Goal: Check status: Check status

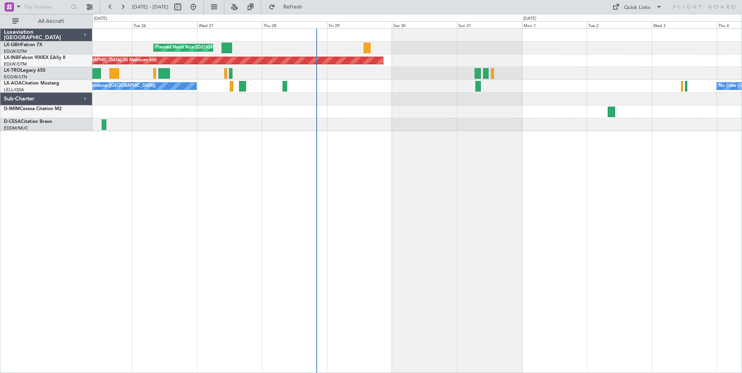
click at [383, 160] on div "Planned Maint Nice ([GEOGRAPHIC_DATA]) Unplanned Maint [GEOGRAPHIC_DATA] (Al Ma…" at bounding box center [417, 200] width 650 height 345
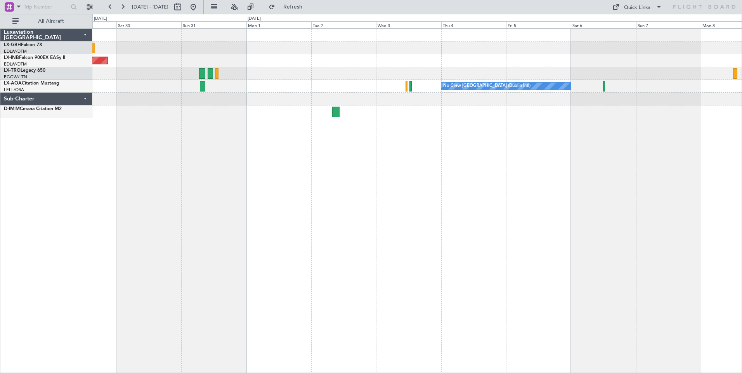
click at [249, 113] on div "Planned Maint Nice ([GEOGRAPHIC_DATA]) Unplanned Maint [GEOGRAPHIC_DATA] (Al Ma…" at bounding box center [417, 200] width 650 height 345
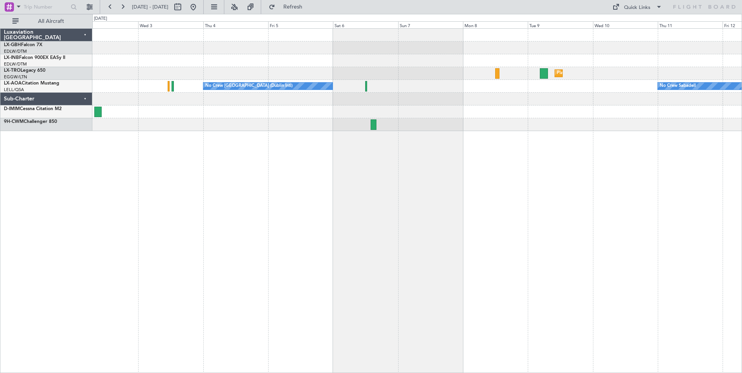
click at [273, 139] on div "Planned Maint Dusseldorf No Crew [GEOGRAPHIC_DATA] (Dublin Intl) No Crew Sabade…" at bounding box center [417, 200] width 650 height 345
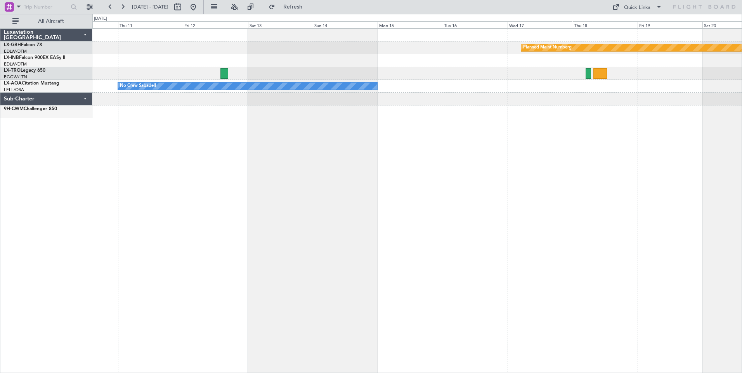
click at [194, 135] on div "Planned Maint Nurnberg Planned [GEOGRAPHIC_DATA] No Crew Sabadell" at bounding box center [417, 200] width 650 height 345
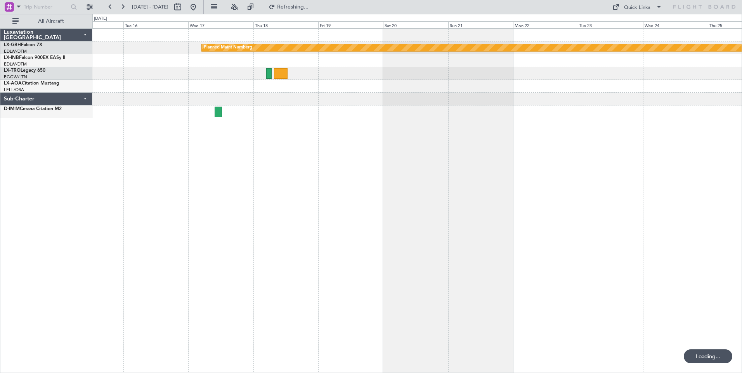
click at [245, 137] on div "Planned Maint Nurnberg No Crew Sabadell" at bounding box center [417, 200] width 650 height 345
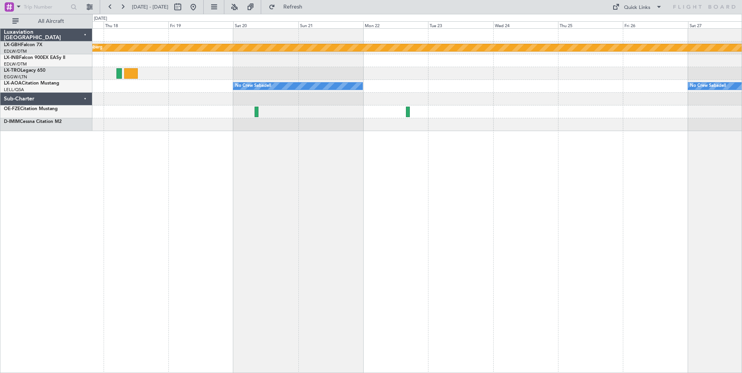
click at [151, 171] on div "Planned Maint Nurnberg No Crew Sabadell No Crew Sabadell" at bounding box center [417, 200] width 650 height 345
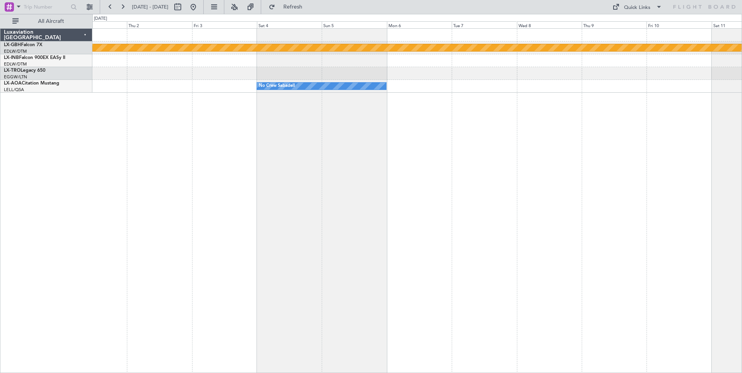
click at [72, 156] on div "Planned Maint Nurnberg No Crew Sabadell No Crew Sabadell Luxaviation [GEOGRAPHI…" at bounding box center [371, 193] width 742 height 359
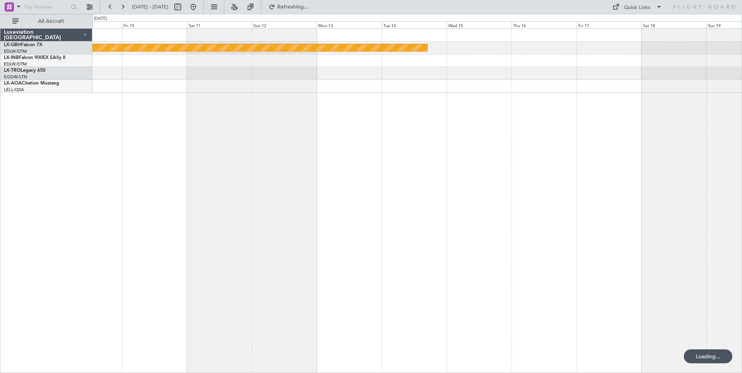
click at [29, 156] on div "Planned Maint Nurnberg Luxaviation [GEOGRAPHIC_DATA] LX-GBH Falcon 7X EDLW/DTM …" at bounding box center [371, 193] width 742 height 359
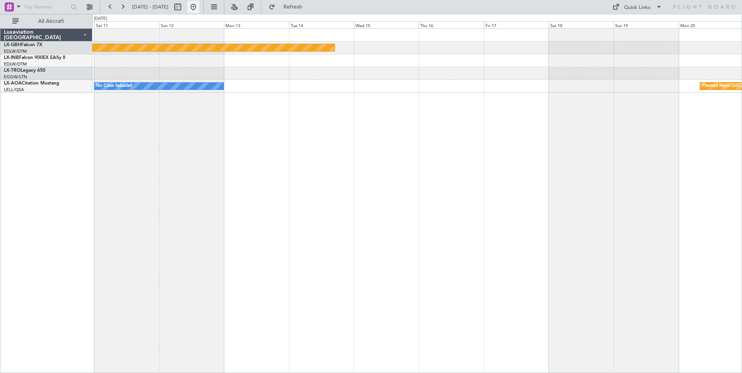
click at [199, 3] on button at bounding box center [193, 7] width 12 height 12
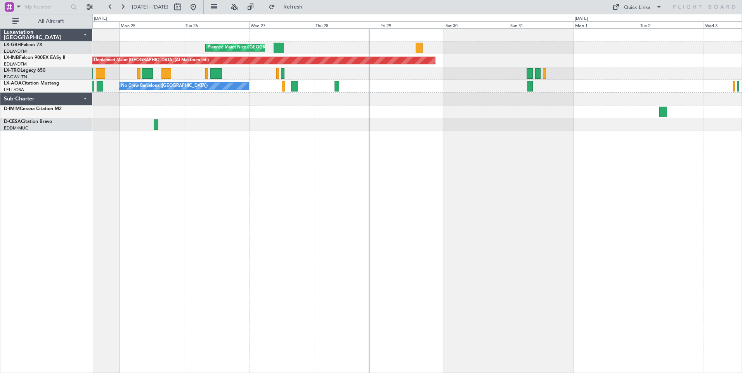
click at [376, 123] on div "Planned Maint Nice ([GEOGRAPHIC_DATA]) Unplanned Maint [GEOGRAPHIC_DATA] (Al Ma…" at bounding box center [417, 200] width 650 height 345
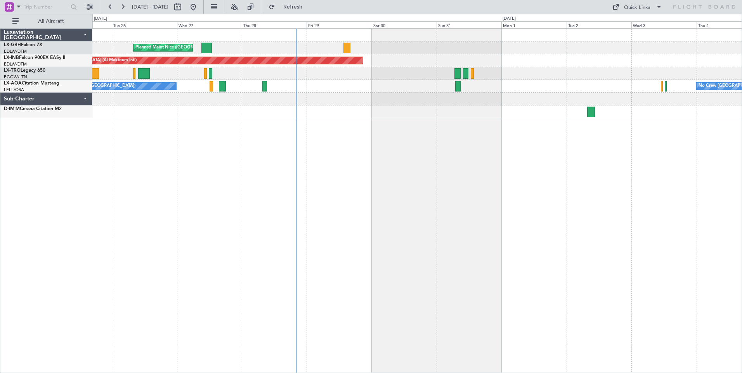
click at [31, 81] on link "LX-AOA Citation Mustang" at bounding box center [31, 83] width 55 height 5
